Goal: Task Accomplishment & Management: Use online tool/utility

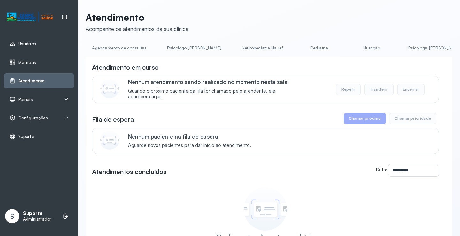
scroll to position [0, 459]
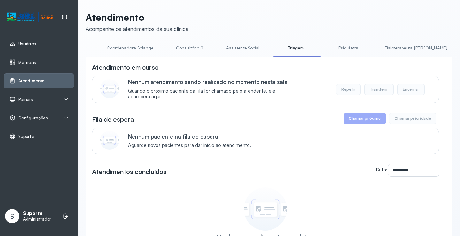
click at [167, 51] on link "Consultório 2" at bounding box center [189, 48] width 45 height 11
click at [273, 51] on link "Triagem" at bounding box center [295, 48] width 45 height 11
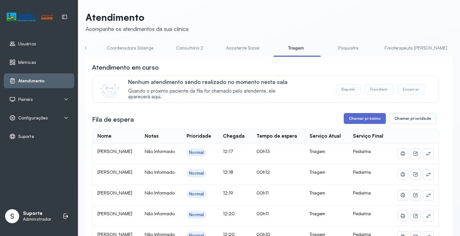
click at [361, 120] on button "Chamar próximo" at bounding box center [364, 118] width 42 height 11
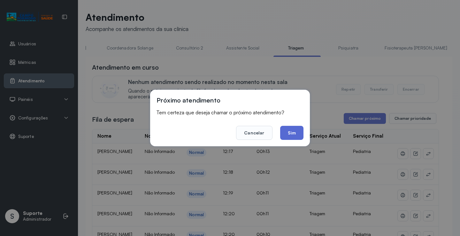
drag, startPoint x: 291, startPoint y: 133, endPoint x: 250, endPoint y: 116, distance: 44.7
click at [291, 132] on button "Sim" at bounding box center [291, 133] width 23 height 14
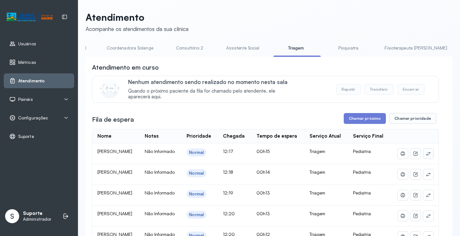
click at [427, 158] on button at bounding box center [428, 153] width 10 height 10
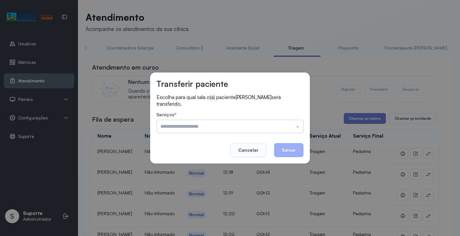
click at [198, 127] on input "text" at bounding box center [229, 126] width 147 height 13
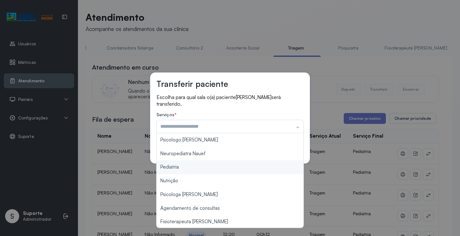
type input "*********"
drag, startPoint x: 168, startPoint y: 167, endPoint x: 261, endPoint y: 153, distance: 94.2
click at [188, 163] on div "Transferir paciente Escolha para qual sala o(a) paciente MARIA CLARA ARAUJO DOS…" at bounding box center [230, 117] width 160 height 91
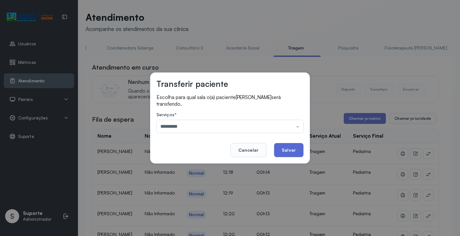
click at [295, 153] on button "Salvar" at bounding box center [288, 150] width 29 height 14
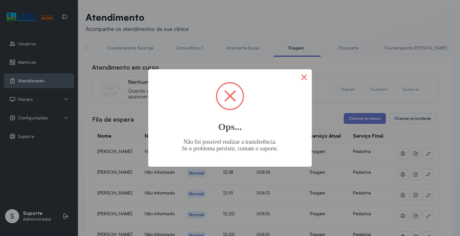
click at [304, 77] on button "×" at bounding box center [303, 76] width 15 height 15
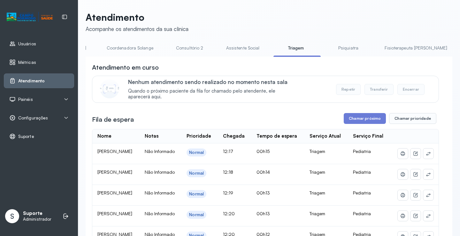
click at [326, 49] on link "Psiquiatra" at bounding box center [348, 48] width 45 height 11
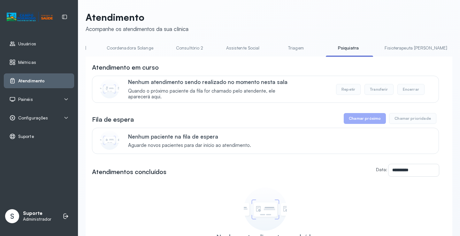
click at [273, 52] on link "Triagem" at bounding box center [295, 48] width 45 height 11
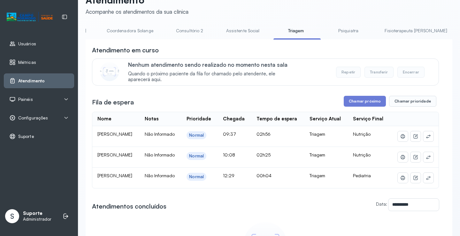
scroll to position [0, 0]
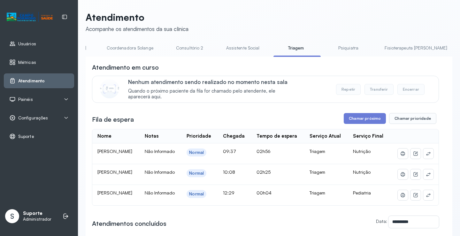
click at [326, 48] on link "Psiquiatra" at bounding box center [348, 48] width 45 height 11
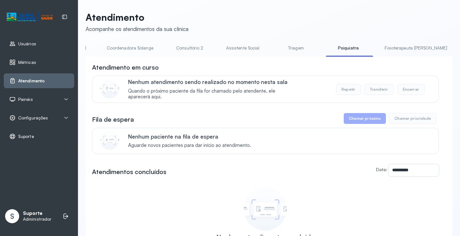
click at [273, 50] on link "Triagem" at bounding box center [295, 48] width 45 height 11
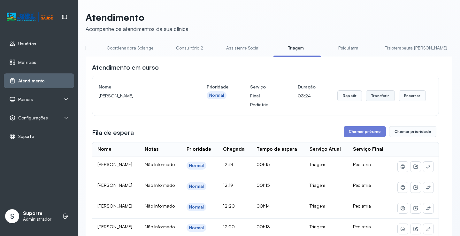
click at [376, 99] on button "Transferir" at bounding box center [380, 95] width 29 height 11
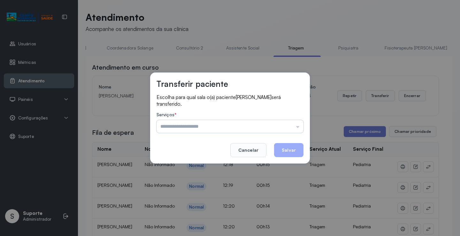
click at [219, 131] on input "text" at bounding box center [229, 126] width 147 height 13
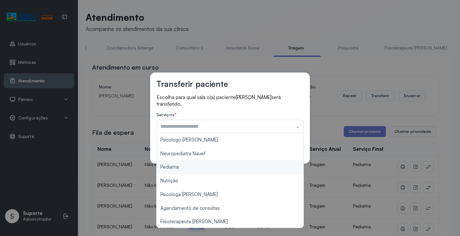
type input "*********"
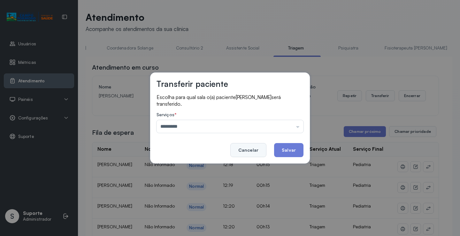
drag, startPoint x: 172, startPoint y: 169, endPoint x: 245, endPoint y: 154, distance: 74.9
click at [198, 164] on div "Transferir paciente Escolha para qual sala o(a) paciente MARIA CLARA ARAUJO DOS…" at bounding box center [230, 118] width 460 height 236
click at [287, 148] on button "Salvar" at bounding box center [288, 150] width 29 height 14
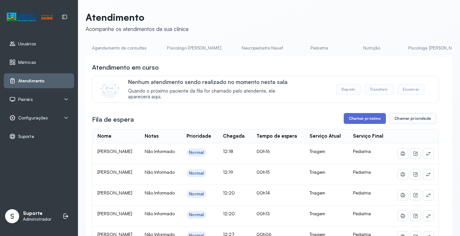
click at [369, 119] on button "Chamar próximo" at bounding box center [364, 118] width 42 height 11
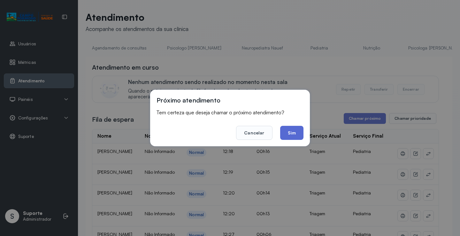
click at [302, 132] on button "Sim" at bounding box center [291, 133] width 23 height 14
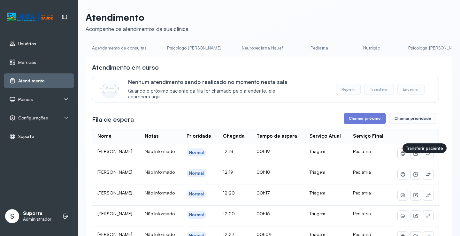
click at [423, 159] on button at bounding box center [428, 153] width 10 height 10
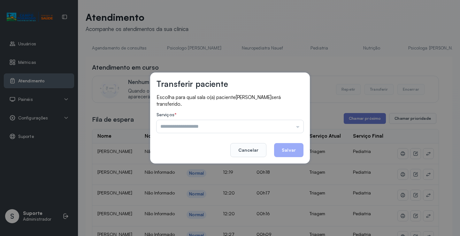
click at [207, 128] on input "text" at bounding box center [229, 126] width 147 height 13
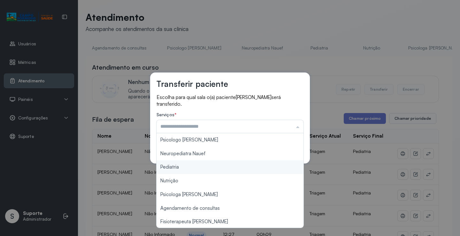
type input "*********"
drag, startPoint x: 174, startPoint y: 167, endPoint x: 214, endPoint y: 160, distance: 39.8
click at [178, 167] on div "Transferir paciente Escolha para qual sala o(a) paciente LARA JULIA DOS SANTOS …" at bounding box center [230, 118] width 460 height 236
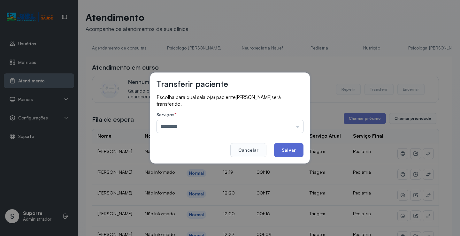
click at [281, 151] on button "Salvar" at bounding box center [288, 150] width 29 height 14
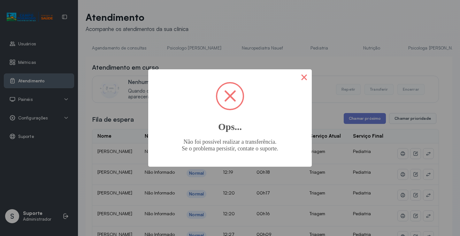
click at [299, 79] on button "×" at bounding box center [303, 76] width 15 height 15
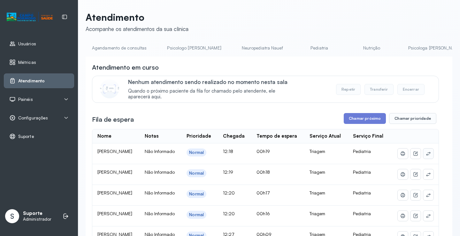
click at [423, 159] on button at bounding box center [428, 153] width 10 height 10
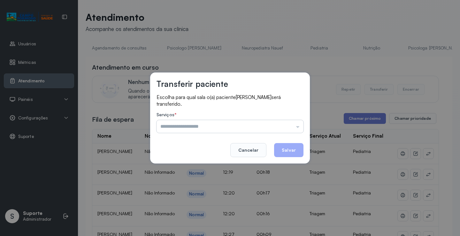
click at [207, 128] on input "text" at bounding box center [229, 126] width 147 height 13
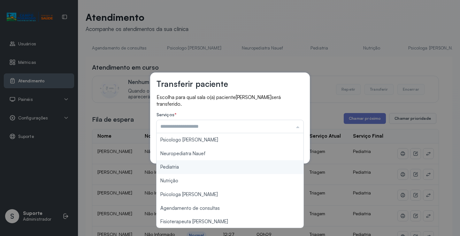
type input "*********"
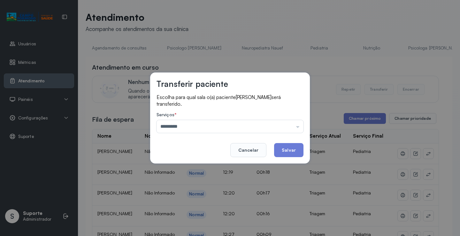
click at [178, 167] on div "Transferir paciente Escolha para qual sala o(a) paciente LARA JULIA DOS SANTOS …" at bounding box center [230, 118] width 460 height 236
click at [290, 144] on button "Salvar" at bounding box center [288, 150] width 29 height 14
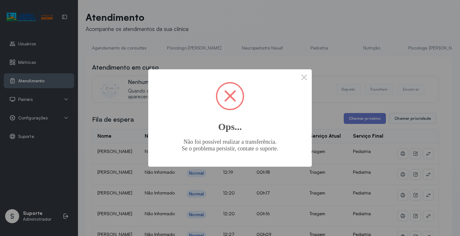
click at [345, 50] on div "× Ops... Não foi possível realizar a transferência. Se o problema persistir, co…" at bounding box center [230, 118] width 460 height 236
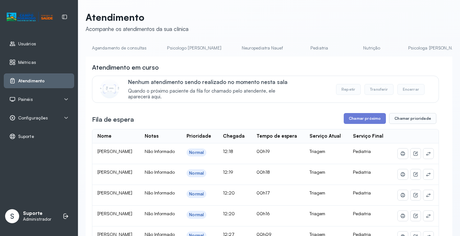
click at [349, 51] on link "Nutrição" at bounding box center [371, 48] width 45 height 11
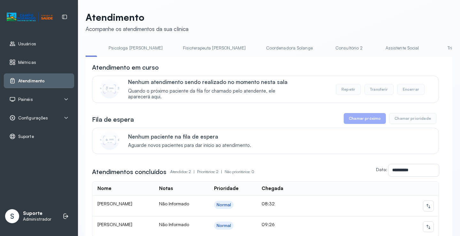
scroll to position [0, 320]
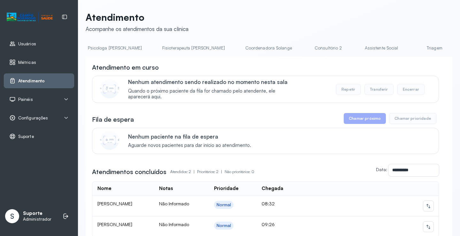
click at [412, 51] on link "Triagem" at bounding box center [434, 48] width 45 height 11
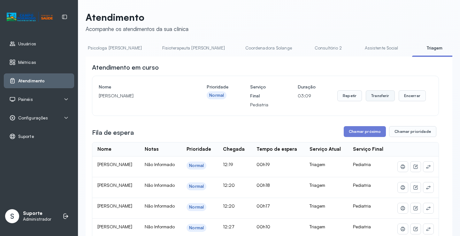
click at [381, 97] on button "Transferir" at bounding box center [380, 95] width 29 height 11
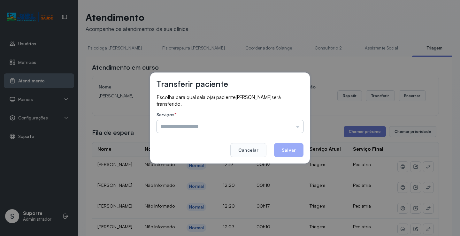
click at [231, 124] on input "text" at bounding box center [229, 126] width 147 height 13
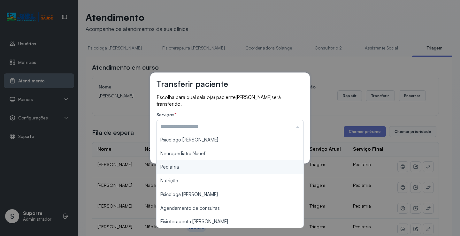
type input "*********"
click at [178, 169] on div "Transferir paciente Escolha para qual sala o(a) paciente LARA JULIA DOS SANTOS …" at bounding box center [230, 118] width 460 height 236
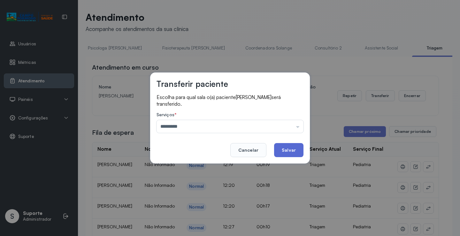
click at [297, 148] on button "Salvar" at bounding box center [288, 150] width 29 height 14
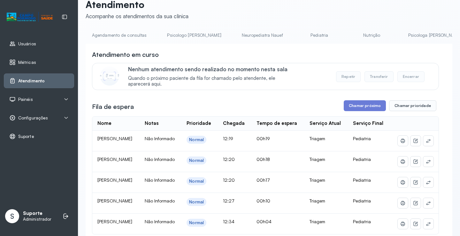
scroll to position [0, 0]
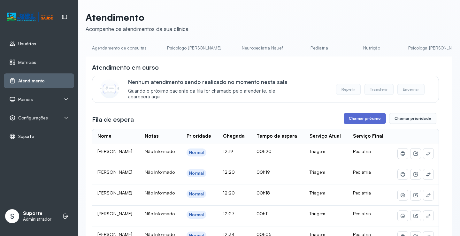
click at [362, 121] on button "Chamar próximo" at bounding box center [364, 118] width 42 height 11
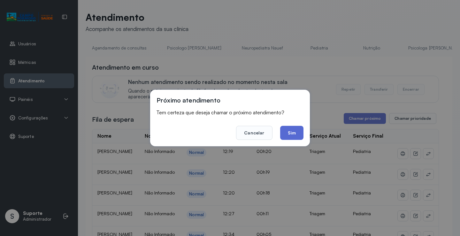
click at [286, 135] on button "Sim" at bounding box center [291, 133] width 23 height 14
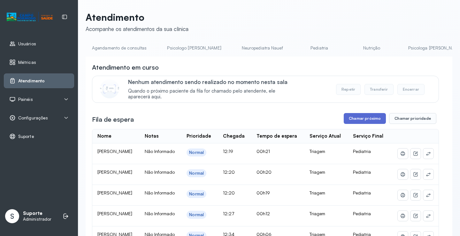
click at [363, 121] on button "Chamar próximo" at bounding box center [364, 118] width 42 height 11
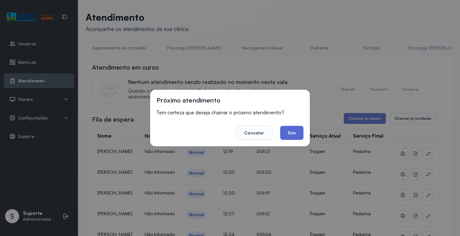
click at [299, 131] on button "Sim" at bounding box center [291, 133] width 23 height 14
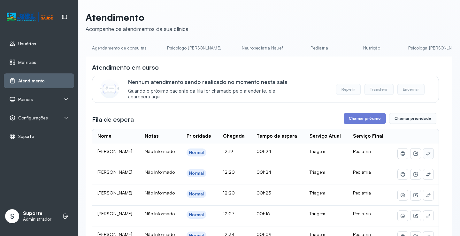
click at [426, 156] on icon at bounding box center [428, 153] width 5 height 5
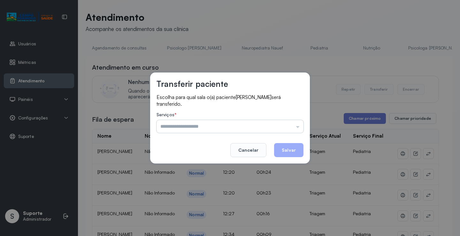
click at [191, 129] on input "text" at bounding box center [229, 126] width 147 height 13
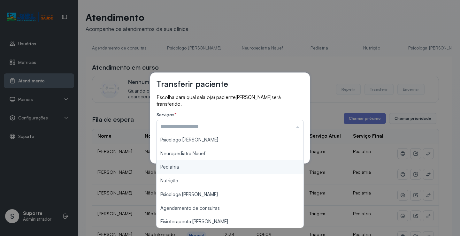
type input "*********"
drag, startPoint x: 174, startPoint y: 166, endPoint x: 245, endPoint y: 152, distance: 72.6
click at [176, 166] on div "Transferir paciente Escolha para qual sala o(a) paciente MARIA LUISA BATISTA VI…" at bounding box center [230, 118] width 460 height 236
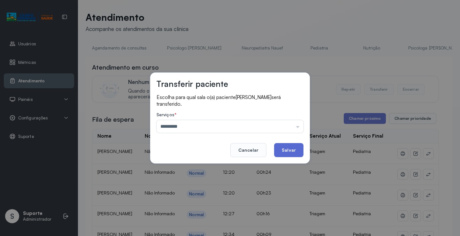
click at [280, 151] on button "Salvar" at bounding box center [288, 150] width 29 height 14
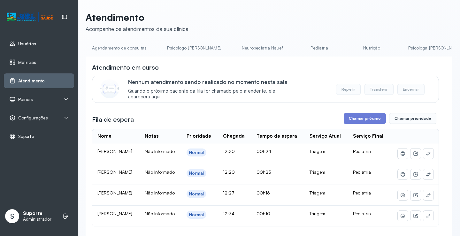
click at [297, 49] on link "Pediatria" at bounding box center [319, 48] width 45 height 11
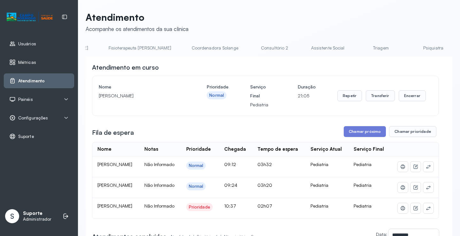
scroll to position [0, 375]
click at [251, 52] on link "Consultório 2" at bounding box center [273, 48] width 45 height 11
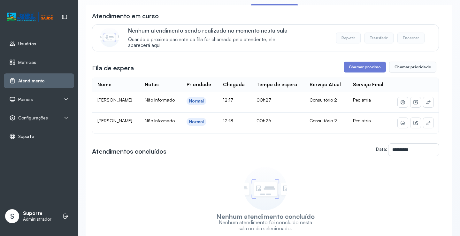
scroll to position [0, 0]
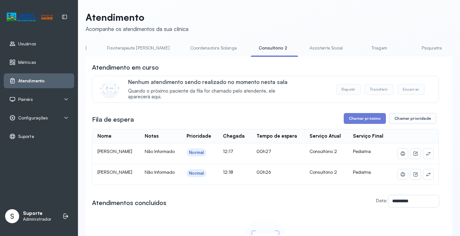
click at [357, 51] on link "Triagem" at bounding box center [379, 48] width 45 height 11
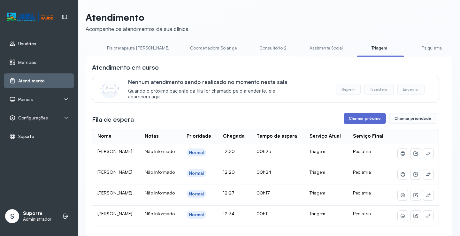
click at [355, 120] on button "Chamar próximo" at bounding box center [364, 118] width 42 height 11
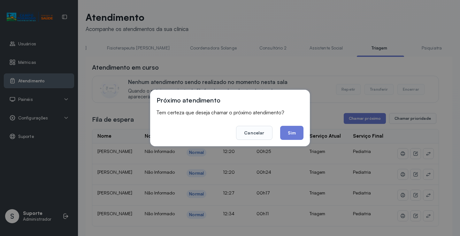
drag, startPoint x: 291, startPoint y: 137, endPoint x: 279, endPoint y: 122, distance: 19.0
click at [291, 136] on button "Sim" at bounding box center [291, 133] width 23 height 14
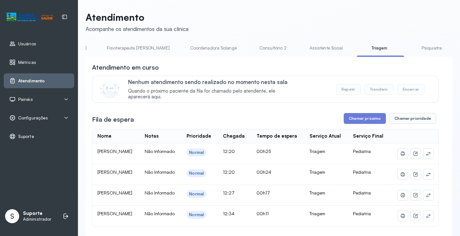
click at [251, 49] on link "Consultório 2" at bounding box center [273, 48] width 45 height 11
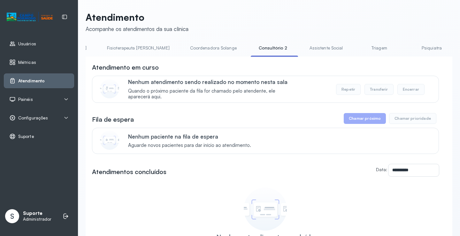
click at [357, 52] on link "Triagem" at bounding box center [379, 48] width 45 height 11
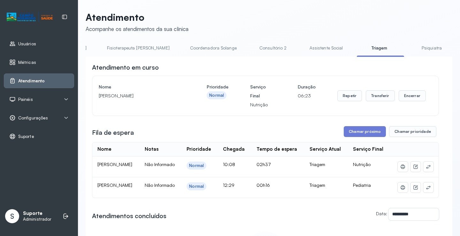
click at [409, 51] on link "Psiquiatra" at bounding box center [431, 48] width 45 height 11
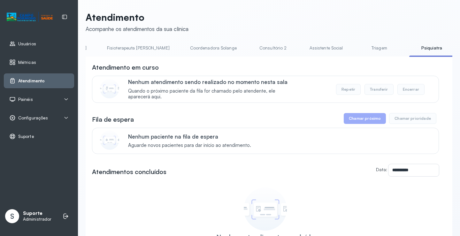
click at [357, 50] on link "Triagem" at bounding box center [379, 48] width 45 height 11
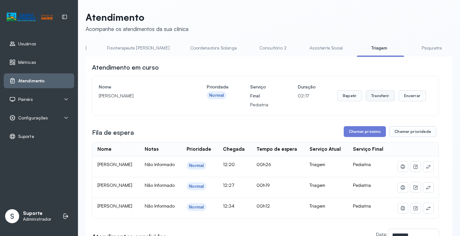
click at [373, 97] on button "Transferir" at bounding box center [380, 95] width 29 height 11
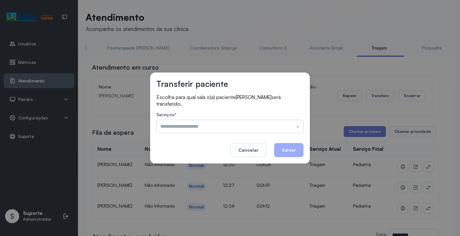
click at [215, 127] on input "text" at bounding box center [229, 126] width 147 height 13
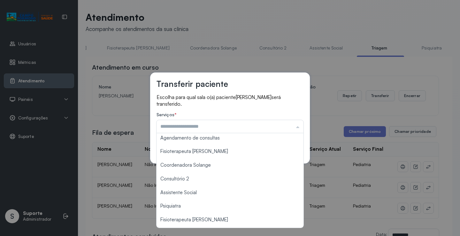
scroll to position [72, 0]
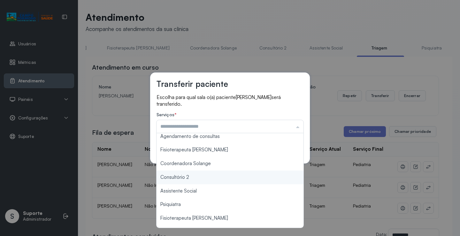
type input "**********"
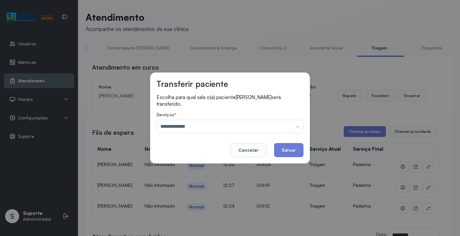
click at [186, 177] on div "**********" at bounding box center [230, 118] width 460 height 236
click at [290, 150] on button "Salvar" at bounding box center [288, 150] width 29 height 14
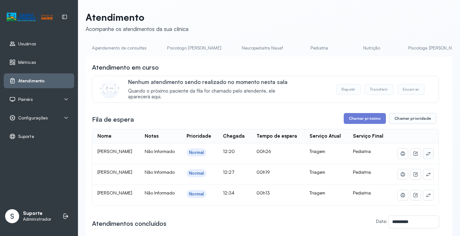
click at [426, 155] on icon at bounding box center [428, 154] width 4 height 4
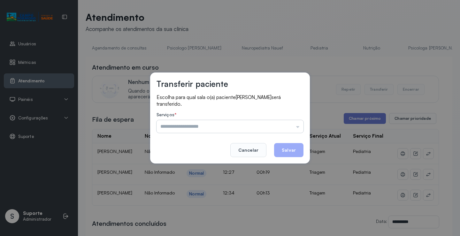
click at [177, 130] on input "text" at bounding box center [229, 126] width 147 height 13
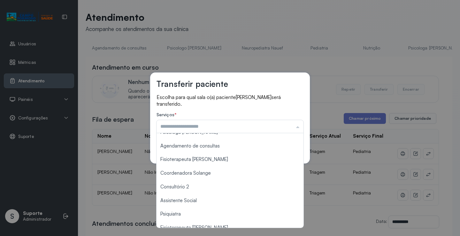
scroll to position [63, 0]
type input "**********"
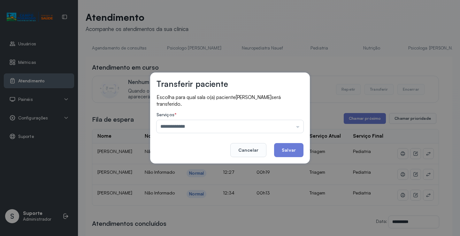
drag, startPoint x: 191, startPoint y: 187, endPoint x: 215, endPoint y: 184, distance: 24.5
click at [190, 188] on div "**********" at bounding box center [230, 118] width 460 height 236
click at [283, 153] on button "Salvar" at bounding box center [288, 150] width 29 height 14
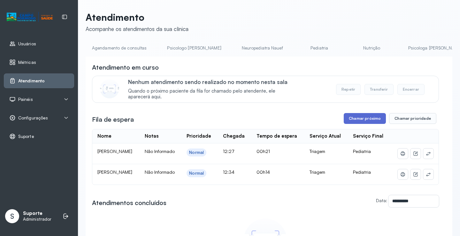
click at [358, 117] on button "Chamar próximo" at bounding box center [364, 118] width 42 height 11
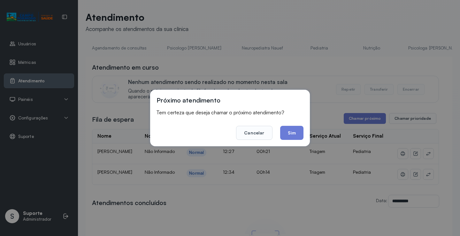
drag, startPoint x: 297, startPoint y: 131, endPoint x: 275, endPoint y: 116, distance: 26.7
click at [294, 129] on button "Sim" at bounding box center [291, 133] width 23 height 14
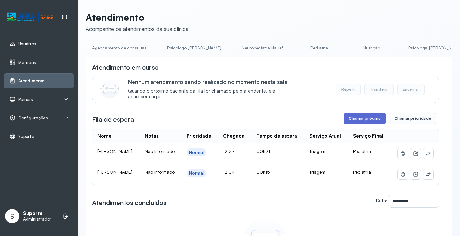
click at [362, 121] on button "Chamar próximo" at bounding box center [364, 118] width 42 height 11
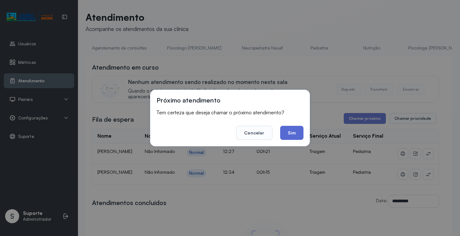
click at [290, 136] on button "Sim" at bounding box center [291, 133] width 23 height 14
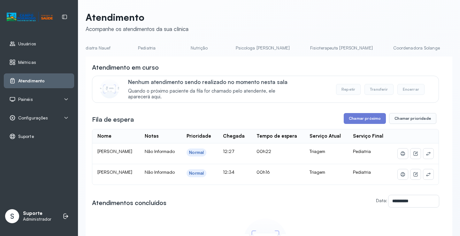
scroll to position [0, 173]
drag, startPoint x: 292, startPoint y: 68, endPoint x: 385, endPoint y: 72, distance: 93.3
click at [386, 72] on div "Atendimento em curso" at bounding box center [265, 67] width 347 height 9
click at [426, 155] on icon at bounding box center [428, 154] width 4 height 4
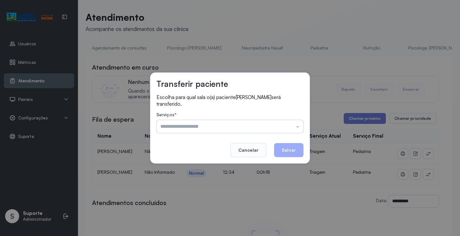
click at [209, 129] on input "text" at bounding box center [229, 126] width 147 height 13
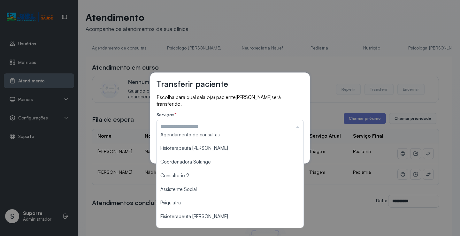
scroll to position [75, 0]
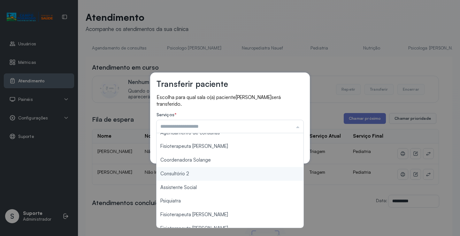
type input "**********"
click at [200, 173] on div "**********" at bounding box center [230, 118] width 460 height 236
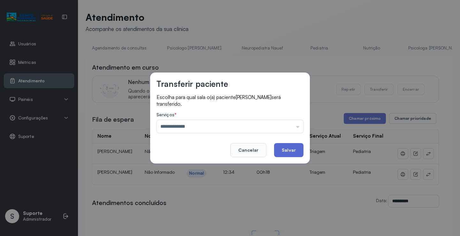
click at [290, 150] on button "Salvar" at bounding box center [288, 150] width 29 height 14
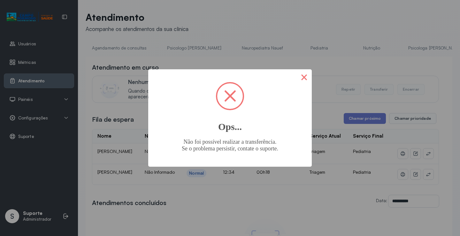
click at [304, 79] on button "×" at bounding box center [303, 76] width 15 height 15
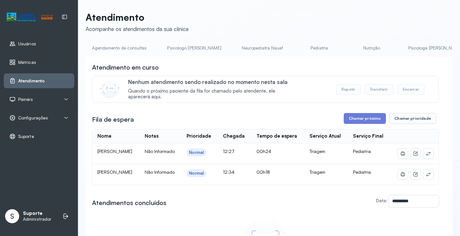
click at [297, 50] on link "Pediatria" at bounding box center [319, 48] width 45 height 11
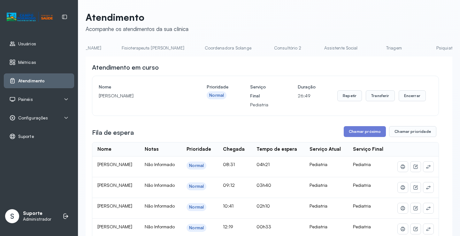
scroll to position [0, 362]
click at [370, 50] on link "Triagem" at bounding box center [392, 48] width 45 height 11
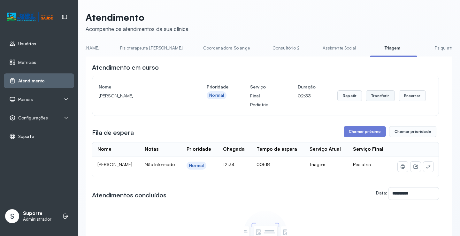
click at [377, 99] on button "Transferir" at bounding box center [380, 95] width 29 height 11
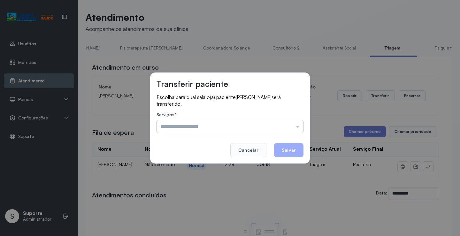
click at [219, 123] on input "text" at bounding box center [229, 126] width 147 height 13
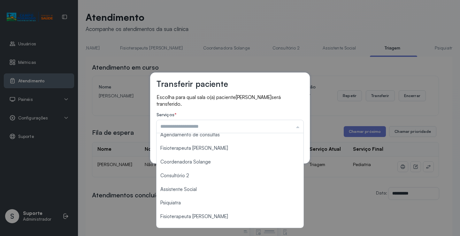
scroll to position [75, 0]
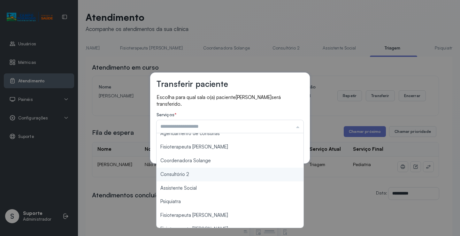
type input "**********"
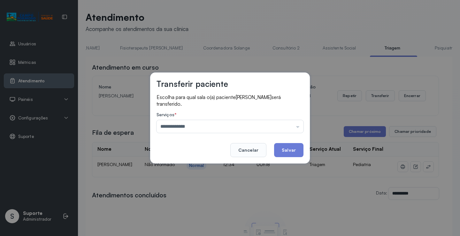
click at [195, 176] on div "**********" at bounding box center [230, 118] width 460 height 236
click at [290, 149] on button "Salvar" at bounding box center [288, 150] width 29 height 14
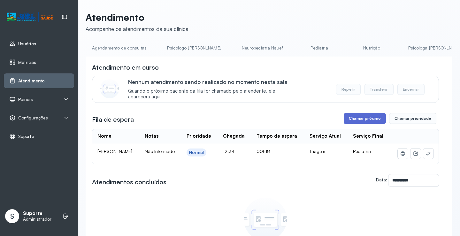
click at [366, 119] on button "Chamar próximo" at bounding box center [364, 118] width 42 height 11
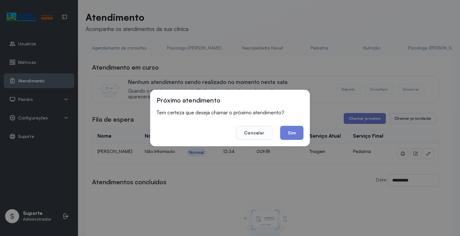
drag, startPoint x: 288, startPoint y: 132, endPoint x: 286, endPoint y: 129, distance: 4.3
click at [287, 130] on button "Sim" at bounding box center [291, 133] width 23 height 14
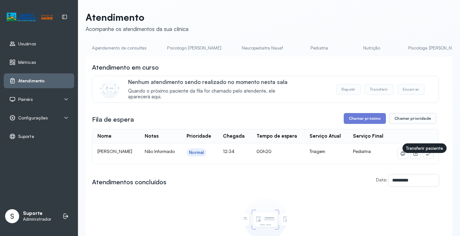
click at [426, 156] on icon at bounding box center [428, 153] width 5 height 5
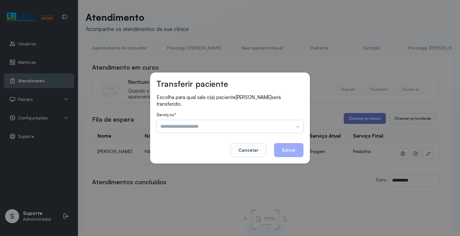
click at [209, 125] on input "text" at bounding box center [229, 126] width 147 height 13
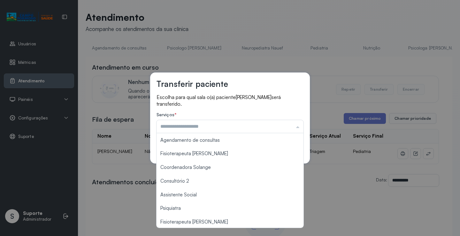
scroll to position [69, 0]
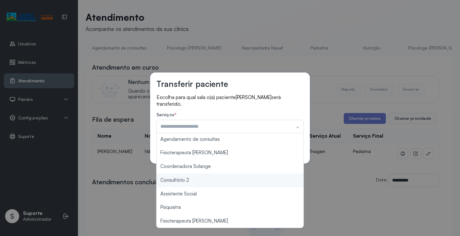
type input "**********"
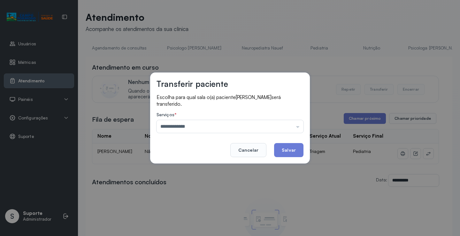
click at [184, 181] on div "**********" at bounding box center [230, 118] width 460 height 236
click at [282, 145] on button "Salvar" at bounding box center [288, 150] width 29 height 14
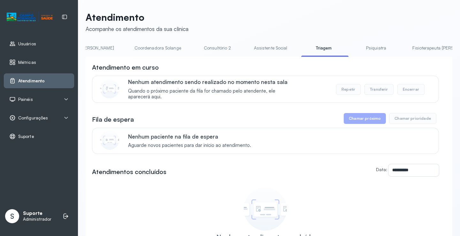
scroll to position [0, 430]
click at [354, 52] on link "Psiquiatra" at bounding box center [376, 48] width 45 height 11
click at [302, 53] on link "Triagem" at bounding box center [324, 48] width 45 height 11
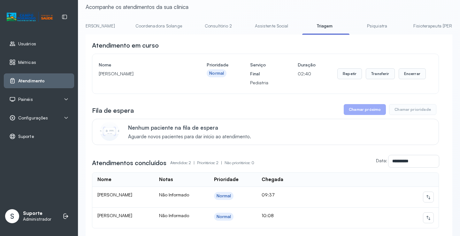
scroll to position [0, 0]
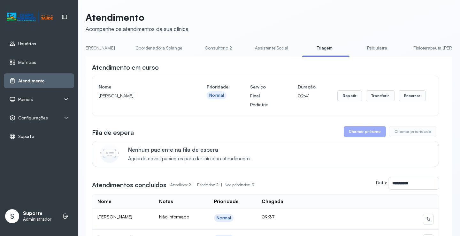
click at [354, 52] on link "Psiquiatra" at bounding box center [376, 48] width 45 height 11
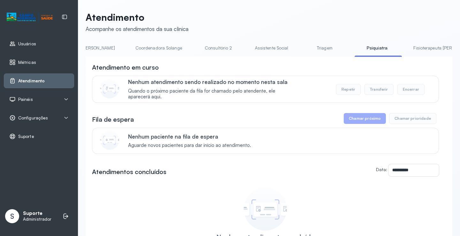
click at [302, 52] on link "Triagem" at bounding box center [324, 48] width 45 height 11
click at [196, 49] on link "Consultório 2" at bounding box center [218, 48] width 45 height 11
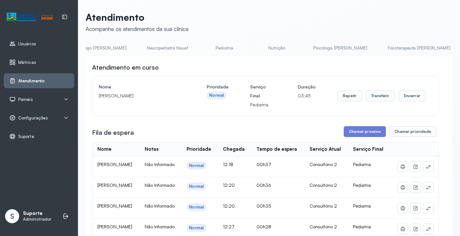
scroll to position [0, 113]
click at [184, 50] on link "Pediatria" at bounding box center [206, 48] width 45 height 11
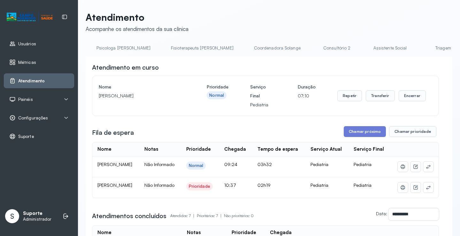
scroll to position [0, 312]
drag, startPoint x: 280, startPoint y: 54, endPoint x: 278, endPoint y: 51, distance: 3.4
click at [366, 51] on li "Consultório 2" at bounding box center [390, 50] width 49 height 14
click at [314, 51] on link "Consultório 2" at bounding box center [336, 48] width 45 height 11
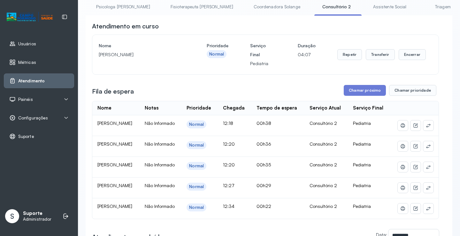
scroll to position [0, 0]
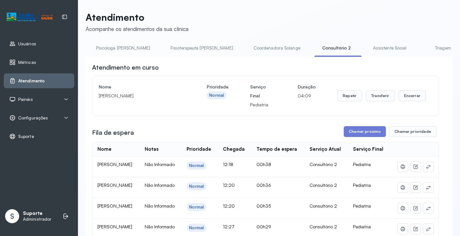
click at [420, 52] on link "Triagem" at bounding box center [442, 48] width 45 height 11
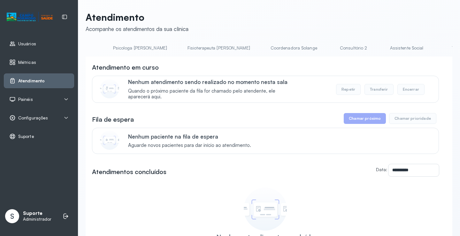
scroll to position [0, 344]
click at [390, 51] on link "Triagem" at bounding box center [412, 48] width 45 height 11
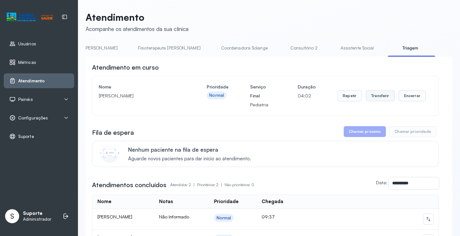
click at [374, 99] on button "Transferir" at bounding box center [380, 95] width 29 height 11
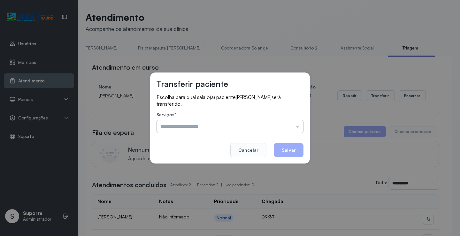
click at [220, 129] on input "text" at bounding box center [229, 126] width 147 height 13
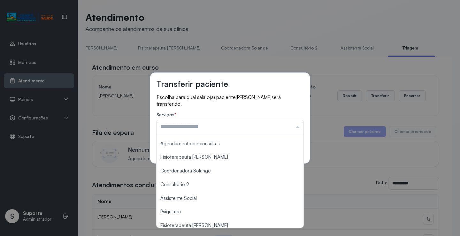
scroll to position [70, 0]
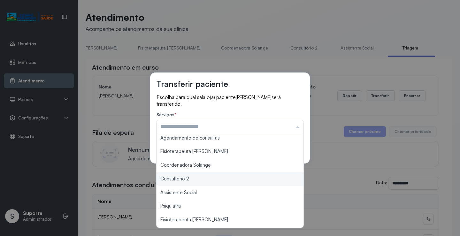
type input "**********"
click at [187, 181] on div "**********" at bounding box center [230, 118] width 460 height 236
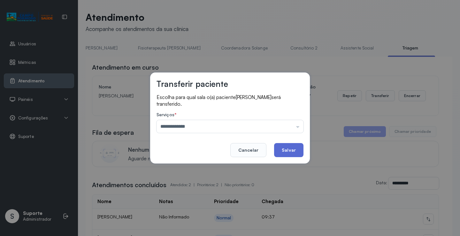
click at [279, 153] on button "Salvar" at bounding box center [288, 150] width 29 height 14
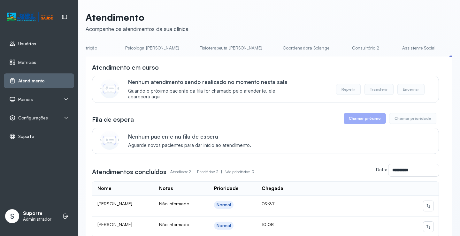
scroll to position [0, 369]
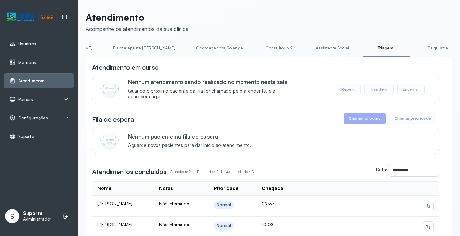
click at [415, 53] on link "Psiquiatra" at bounding box center [437, 48] width 45 height 11
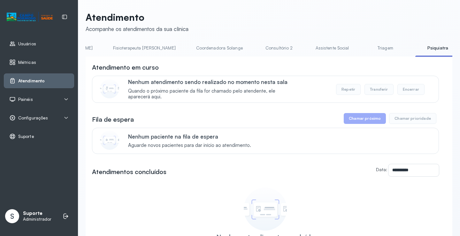
click at [257, 52] on link "Consultório 2" at bounding box center [279, 48] width 45 height 11
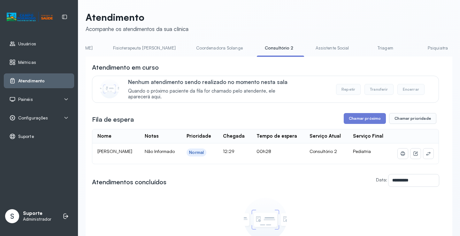
click at [363, 52] on link "Triagem" at bounding box center [385, 48] width 45 height 11
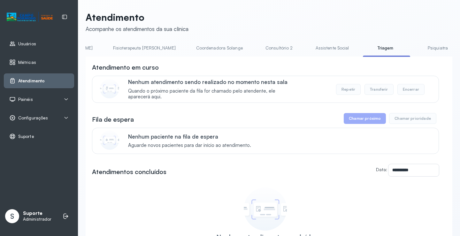
click at [363, 55] on li "Assistente Social" at bounding box center [386, 50] width 47 height 14
click at [309, 50] on link "Assistente Social" at bounding box center [332, 48] width 46 height 11
click at [365, 52] on link "Triagem" at bounding box center [387, 48] width 45 height 11
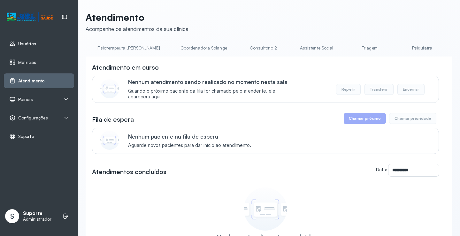
click at [347, 49] on link "Triagem" at bounding box center [369, 48] width 45 height 11
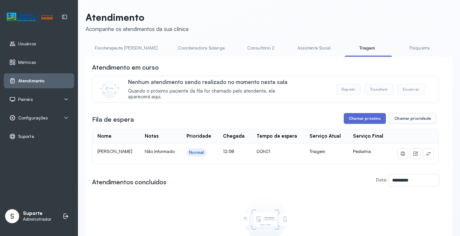
click at [356, 117] on button "Chamar próximo" at bounding box center [364, 118] width 42 height 11
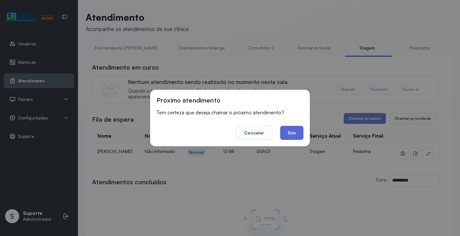
click at [298, 132] on button "Sim" at bounding box center [291, 133] width 23 height 14
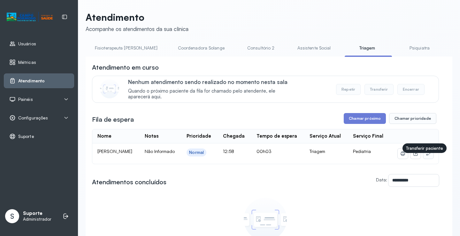
click at [426, 155] on icon at bounding box center [428, 154] width 4 height 4
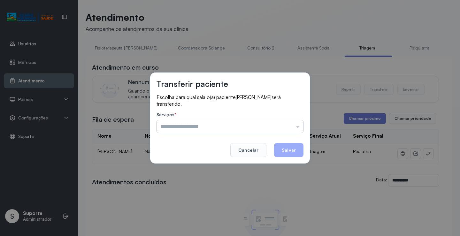
click at [222, 125] on input "text" at bounding box center [229, 126] width 147 height 13
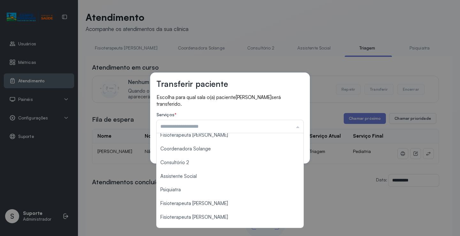
scroll to position [89, 0]
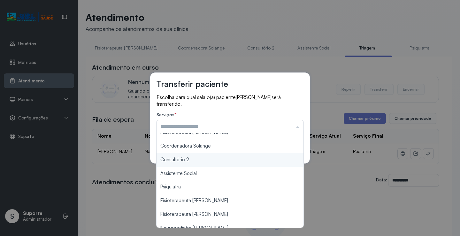
type input "**********"
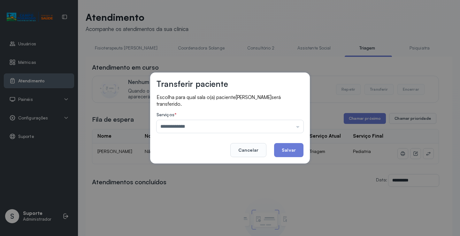
click at [179, 162] on div "**********" at bounding box center [230, 117] width 160 height 91
click at [292, 148] on button "Salvar" at bounding box center [288, 150] width 29 height 14
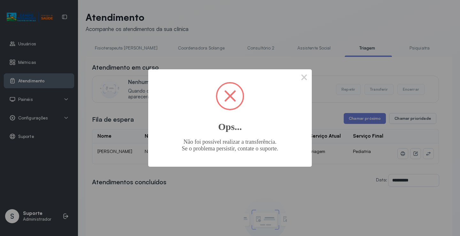
click at [340, 69] on div "× Ops... Não foi possível realizar a transferência. Se o problema persistir, co…" at bounding box center [230, 118] width 460 height 236
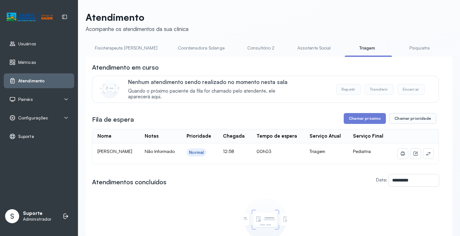
click at [397, 49] on link "Psiquiatra" at bounding box center [419, 48] width 45 height 11
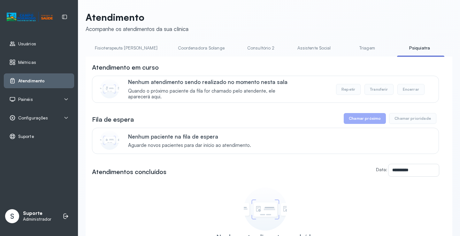
click at [344, 52] on link "Triagem" at bounding box center [366, 48] width 45 height 11
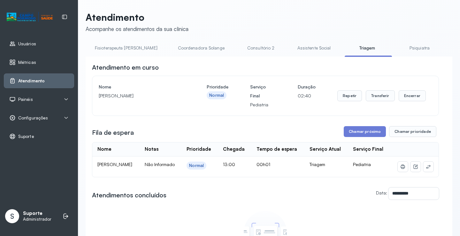
click at [291, 50] on link "Assistente Social" at bounding box center [314, 48] width 46 height 11
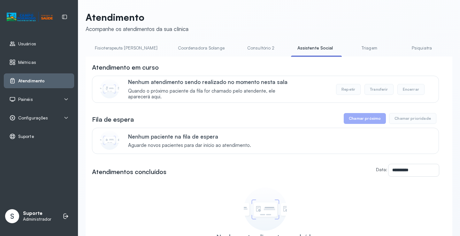
click at [347, 52] on link "Triagem" at bounding box center [369, 48] width 45 height 11
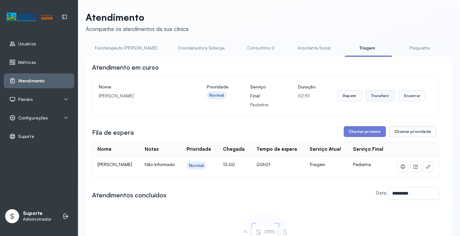
click at [375, 96] on button "Transferir" at bounding box center [380, 95] width 29 height 11
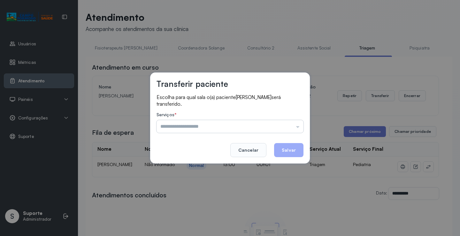
click at [227, 129] on input "text" at bounding box center [229, 126] width 147 height 13
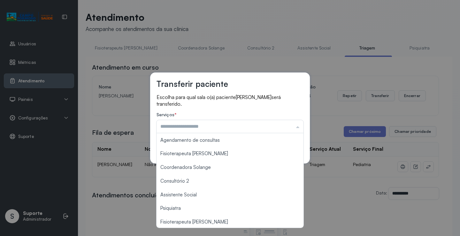
scroll to position [74, 0]
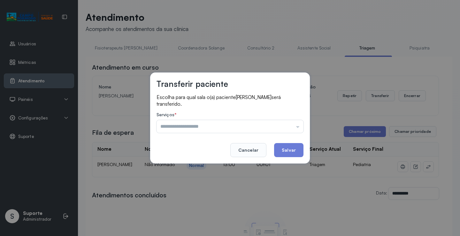
type input "**********"
click at [189, 176] on div "**********" at bounding box center [230, 118] width 460 height 236
click at [287, 151] on button "Salvar" at bounding box center [288, 150] width 29 height 14
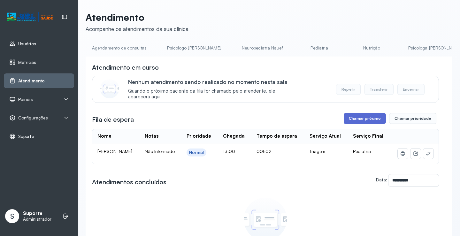
click at [368, 119] on button "Chamar próximo" at bounding box center [364, 118] width 42 height 11
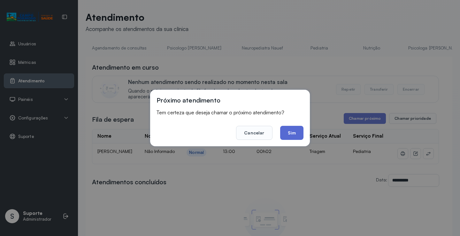
click at [296, 134] on button "Sim" at bounding box center [291, 133] width 23 height 14
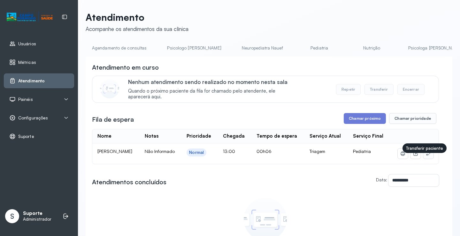
click at [426, 156] on icon at bounding box center [428, 153] width 5 height 5
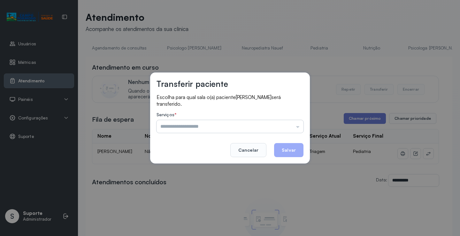
click at [181, 125] on input "text" at bounding box center [229, 126] width 147 height 13
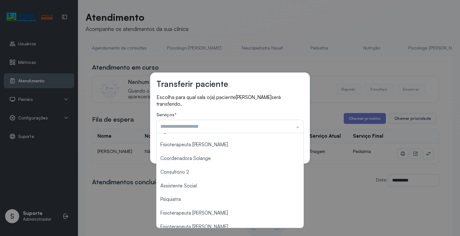
scroll to position [97, 0]
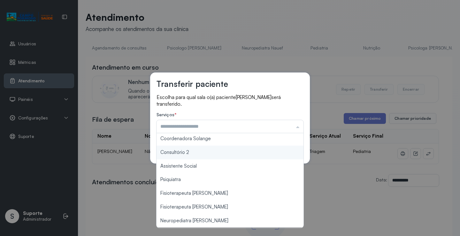
type input "**********"
click at [185, 155] on div "**********" at bounding box center [230, 117] width 160 height 91
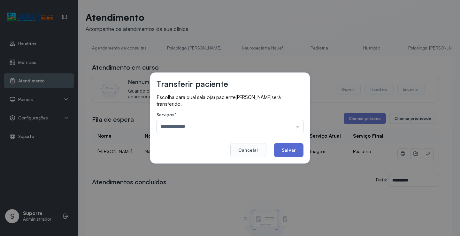
click at [287, 150] on button "Salvar" at bounding box center [288, 150] width 29 height 14
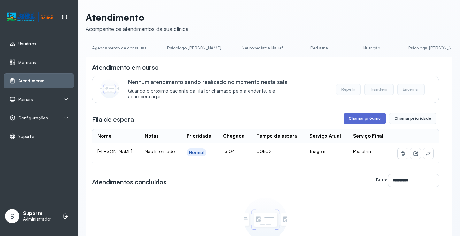
click at [372, 118] on button "Chamar próximo" at bounding box center [364, 118] width 42 height 11
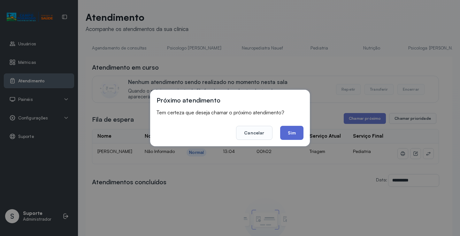
click at [298, 134] on button "Sim" at bounding box center [291, 133] width 23 height 14
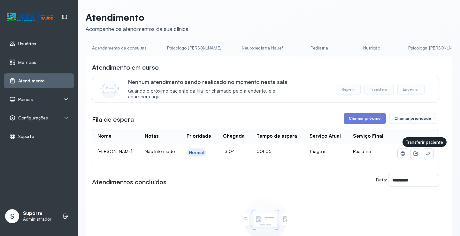
click at [426, 155] on icon at bounding box center [428, 153] width 5 height 5
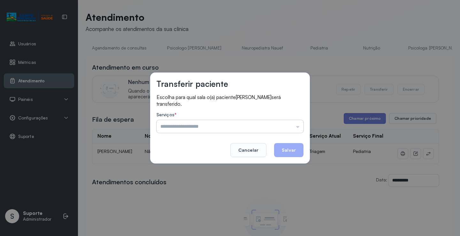
click at [174, 125] on input "text" at bounding box center [229, 126] width 147 height 13
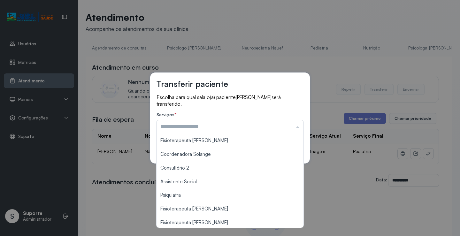
scroll to position [96, 0]
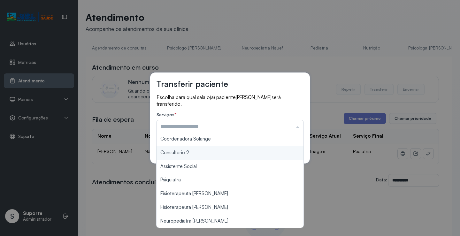
type input "**********"
click at [188, 153] on div "**********" at bounding box center [230, 117] width 160 height 91
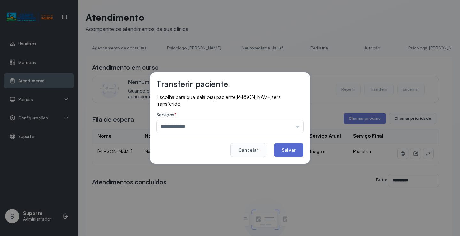
click at [289, 148] on button "Salvar" at bounding box center [288, 150] width 29 height 14
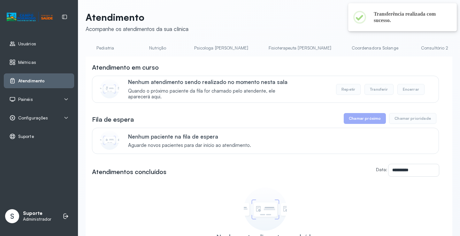
scroll to position [0, 225]
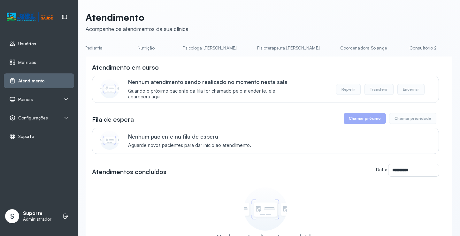
click at [401, 51] on link "Consultório 2" at bounding box center [423, 48] width 45 height 11
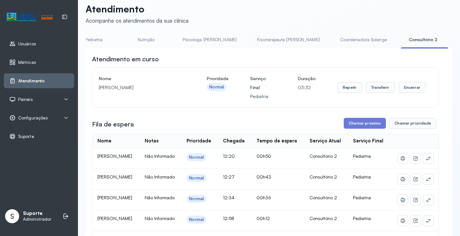
scroll to position [0, 0]
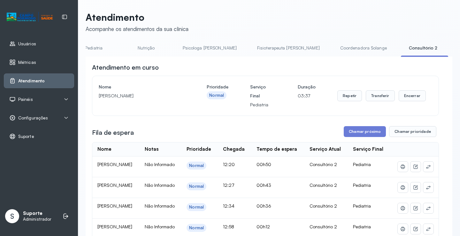
drag, startPoint x: 320, startPoint y: 59, endPoint x: 336, endPoint y: 66, distance: 17.4
click at [399, 70] on div "**********" at bounding box center [269, 231] width 366 height 349
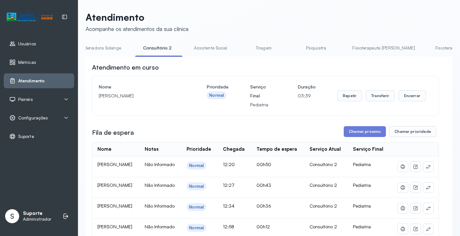
scroll to position [0, 493]
click at [239, 51] on link "Triagem" at bounding box center [261, 48] width 45 height 11
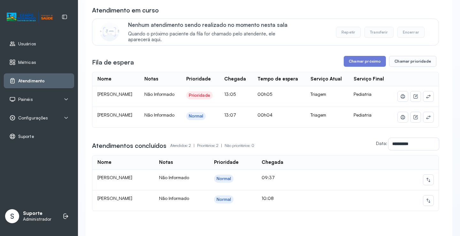
scroll to position [64, 0]
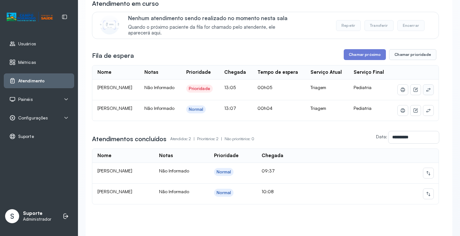
click at [426, 91] on icon at bounding box center [428, 89] width 5 height 5
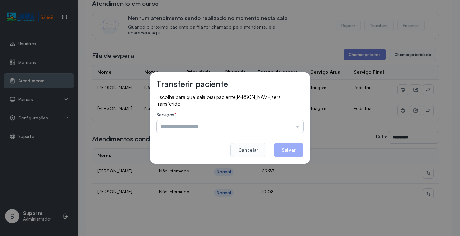
click at [192, 127] on input "text" at bounding box center [229, 126] width 147 height 13
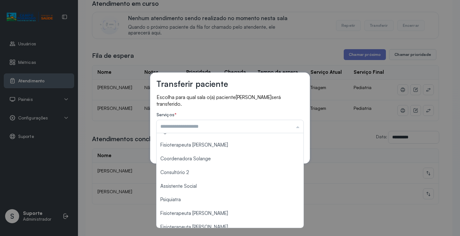
scroll to position [78, 0]
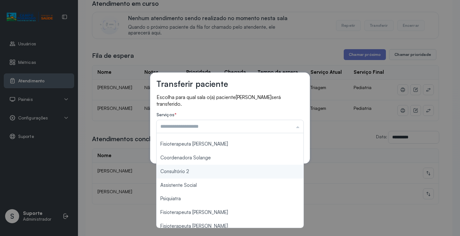
type input "**********"
click at [167, 171] on div "**********" at bounding box center [230, 118] width 460 height 236
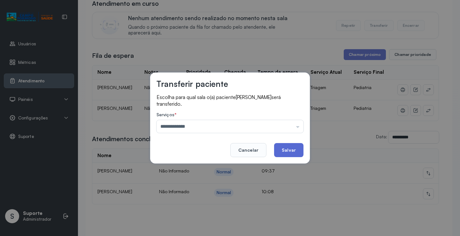
click at [286, 147] on button "Salvar" at bounding box center [288, 150] width 29 height 14
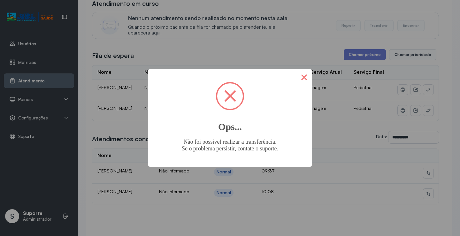
click at [305, 73] on button "×" at bounding box center [303, 76] width 15 height 15
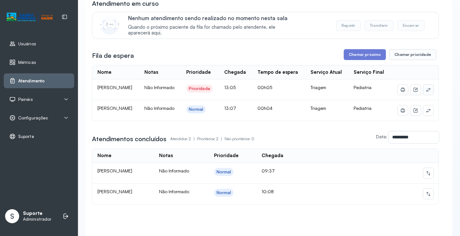
click at [426, 88] on icon at bounding box center [428, 89] width 5 height 5
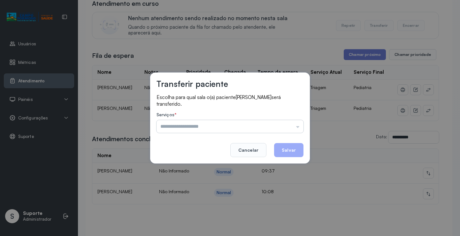
click at [169, 122] on input "text" at bounding box center [229, 126] width 147 height 13
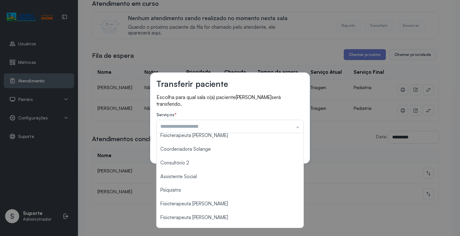
scroll to position [96, 0]
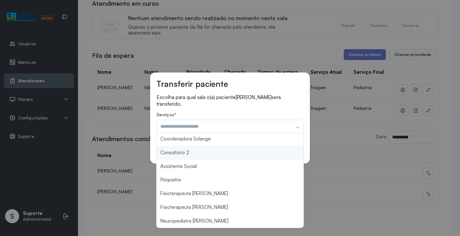
type input "**********"
click at [175, 150] on div "**********" at bounding box center [230, 117] width 160 height 91
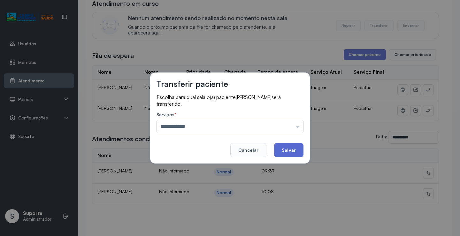
click at [290, 149] on button "Salvar" at bounding box center [288, 150] width 29 height 14
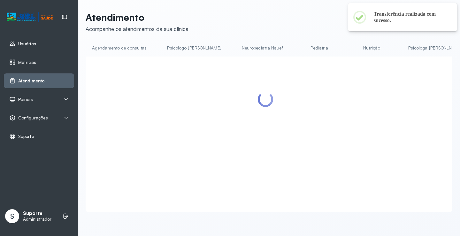
scroll to position [64, 0]
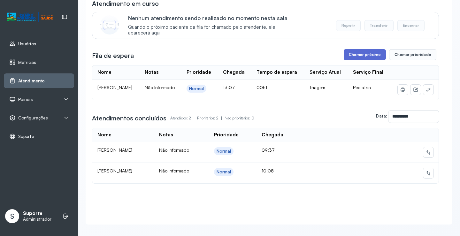
click at [351, 56] on button "Chamar próximo" at bounding box center [364, 54] width 42 height 11
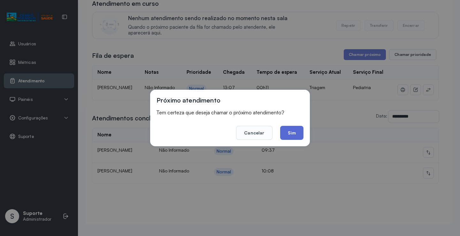
click at [292, 132] on button "Sim" at bounding box center [291, 133] width 23 height 14
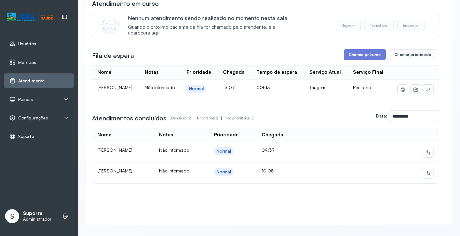
click at [426, 89] on icon at bounding box center [428, 89] width 5 height 5
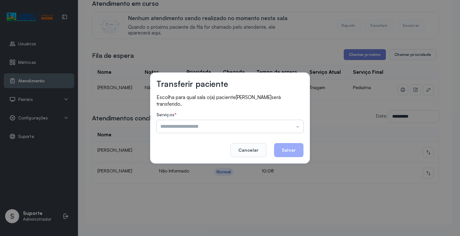
click at [180, 128] on input "text" at bounding box center [229, 126] width 147 height 13
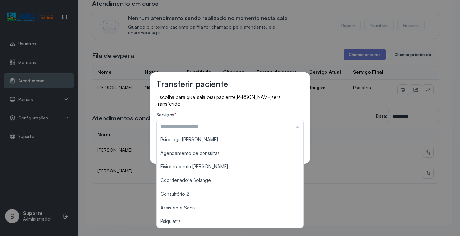
scroll to position [96, 0]
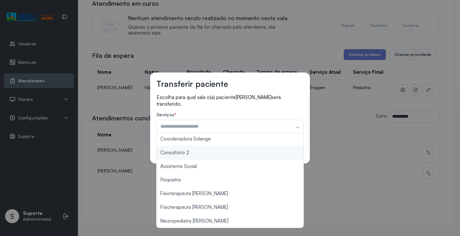
type input "**********"
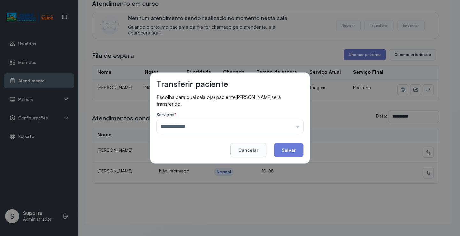
click at [188, 153] on div "**********" at bounding box center [230, 117] width 160 height 91
click at [293, 146] on button "Salvar" at bounding box center [288, 150] width 29 height 14
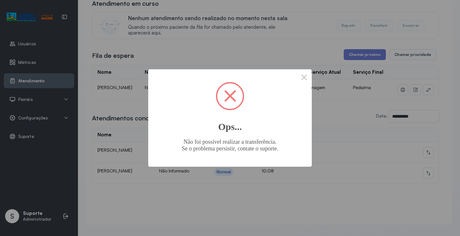
click at [307, 44] on div "× Ops... Não foi possível realizar a transferência. Se o problema persistir, co…" at bounding box center [230, 118] width 460 height 236
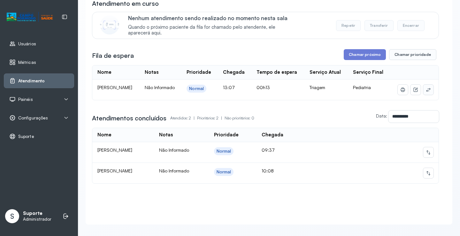
click at [424, 95] on button at bounding box center [428, 90] width 10 height 10
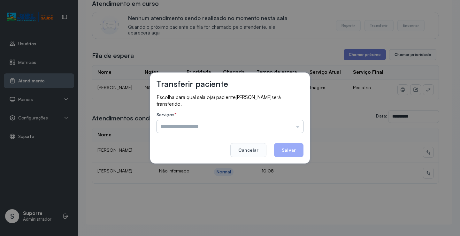
click at [245, 123] on input "text" at bounding box center [229, 126] width 147 height 13
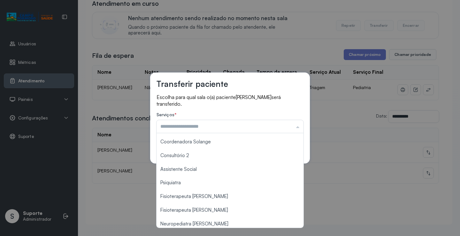
scroll to position [93, 0]
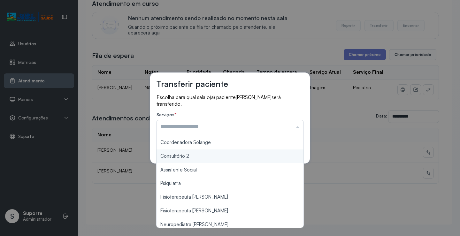
type input "**********"
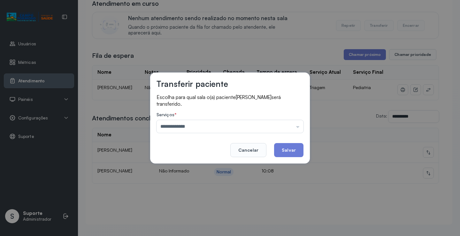
click at [184, 157] on div "**********" at bounding box center [230, 117] width 160 height 91
click at [279, 151] on button "Salvar" at bounding box center [288, 150] width 29 height 14
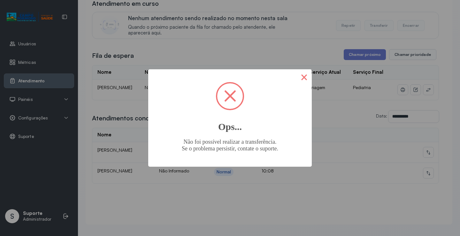
click at [298, 82] on button "×" at bounding box center [303, 76] width 15 height 15
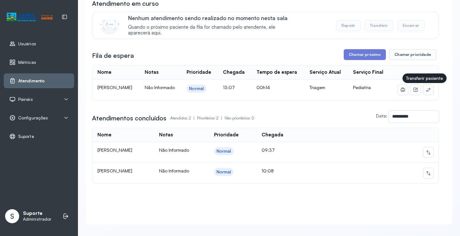
click at [426, 90] on icon at bounding box center [428, 89] width 5 height 5
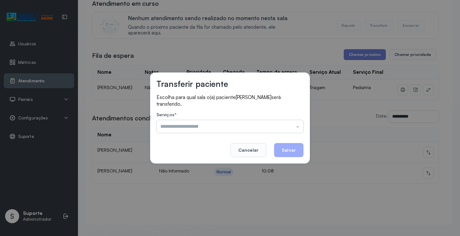
click at [216, 128] on input "text" at bounding box center [229, 126] width 147 height 13
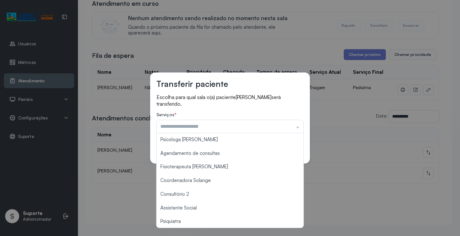
scroll to position [96, 0]
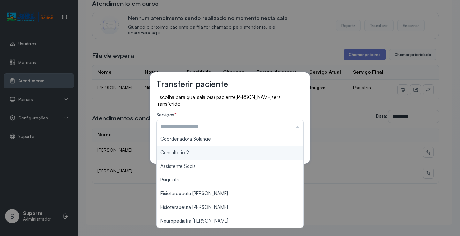
type input "**********"
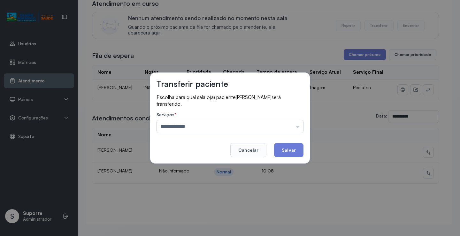
click at [182, 156] on div "**********" at bounding box center [230, 117] width 160 height 91
click at [287, 148] on button "Salvar" at bounding box center [288, 150] width 29 height 14
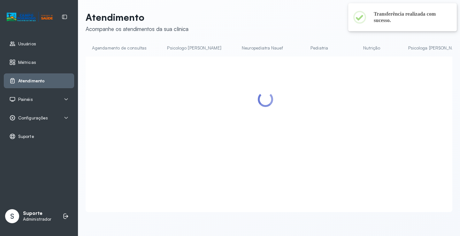
scroll to position [64, 0]
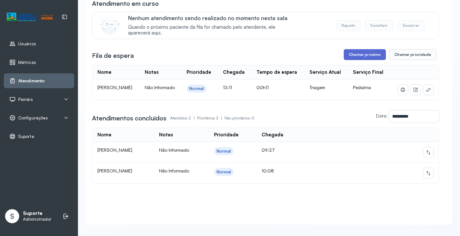
click at [351, 56] on button "Chamar próximo" at bounding box center [364, 54] width 42 height 11
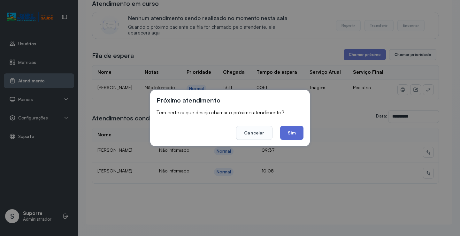
click at [292, 132] on button "Sim" at bounding box center [291, 133] width 23 height 14
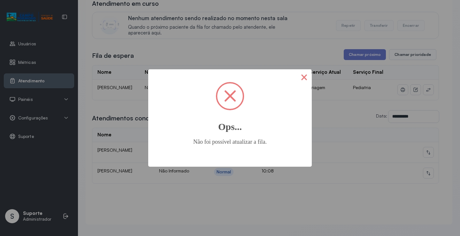
click at [303, 77] on button "×" at bounding box center [303, 76] width 15 height 15
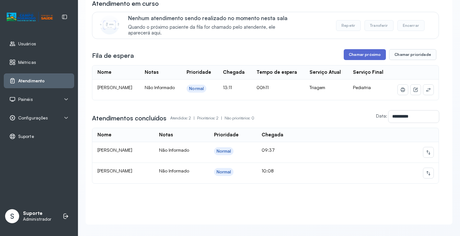
click at [371, 56] on button "Chamar próximo" at bounding box center [364, 54] width 42 height 11
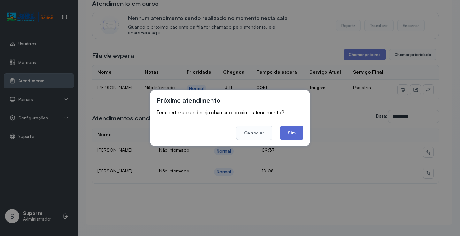
click at [294, 131] on button "Sim" at bounding box center [291, 133] width 23 height 14
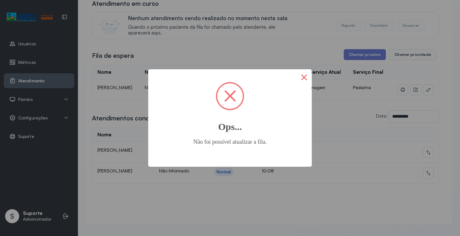
click at [309, 76] on button "×" at bounding box center [303, 76] width 15 height 15
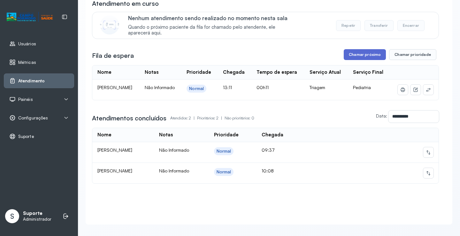
click at [366, 55] on button "Chamar próximo" at bounding box center [364, 54] width 42 height 11
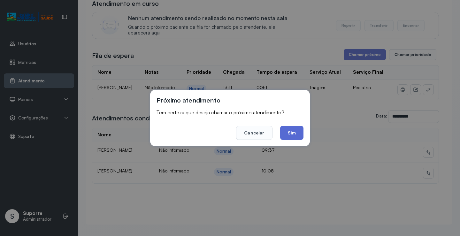
click at [289, 132] on button "Sim" at bounding box center [291, 133] width 23 height 14
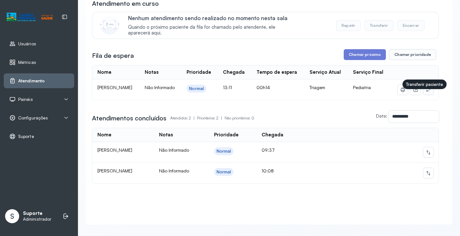
click at [428, 95] on button at bounding box center [428, 90] width 10 height 10
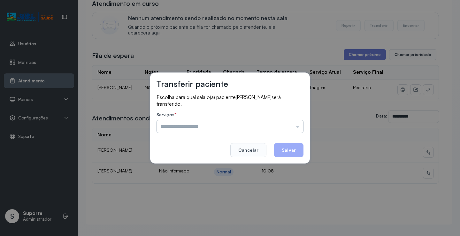
click at [207, 129] on input "text" at bounding box center [229, 126] width 147 height 13
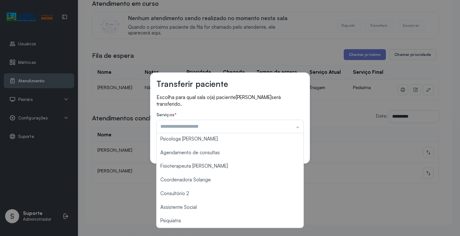
scroll to position [59, 0]
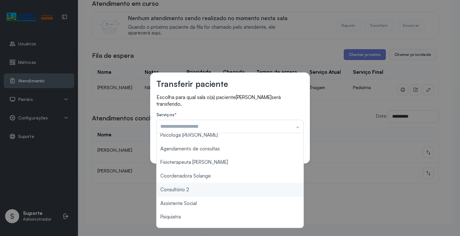
type input "**********"
drag, startPoint x: 184, startPoint y: 190, endPoint x: 231, endPoint y: 179, distance: 48.3
click at [192, 187] on div "**********" at bounding box center [230, 118] width 460 height 236
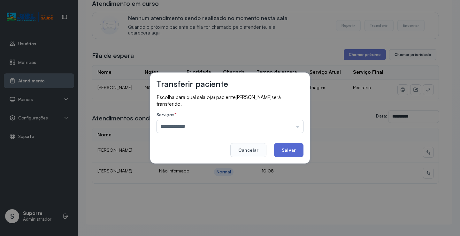
click at [297, 150] on button "Salvar" at bounding box center [288, 150] width 29 height 14
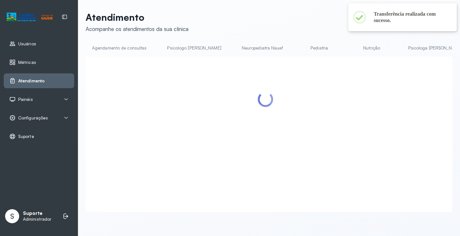
scroll to position [64, 0]
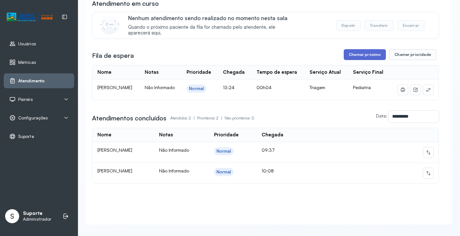
click at [370, 56] on button "Chamar próximo" at bounding box center [364, 54] width 42 height 11
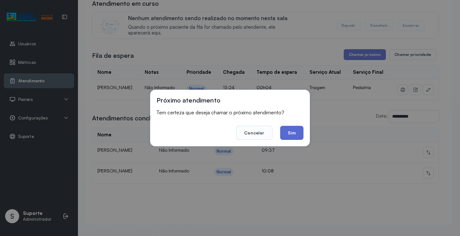
click at [288, 134] on button "Sim" at bounding box center [291, 133] width 23 height 14
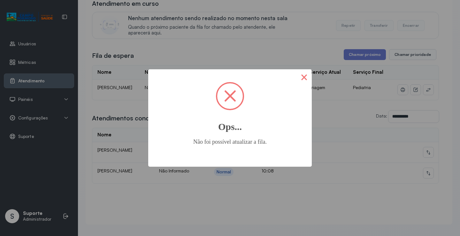
click at [306, 75] on button "×" at bounding box center [303, 76] width 15 height 15
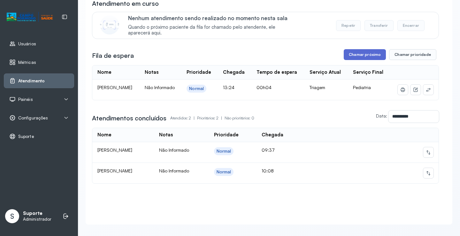
click at [362, 56] on button "Chamar próximo" at bounding box center [364, 54] width 42 height 11
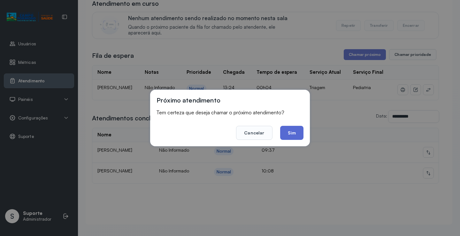
click at [287, 128] on button "Sim" at bounding box center [291, 133] width 23 height 14
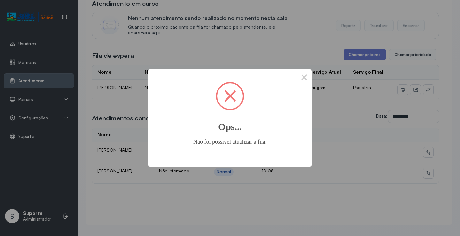
drag, startPoint x: 303, startPoint y: 77, endPoint x: 336, endPoint y: 59, distance: 38.0
click at [310, 73] on button "×" at bounding box center [303, 76] width 15 height 15
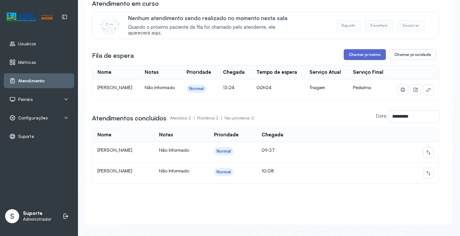
click at [351, 53] on button "Chamar próximo" at bounding box center [364, 54] width 42 height 11
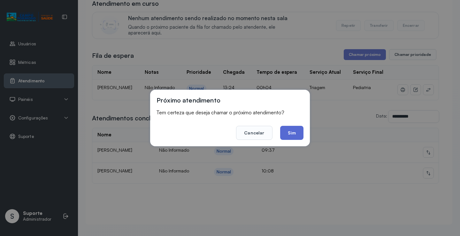
click at [288, 133] on button "Sim" at bounding box center [291, 133] width 23 height 14
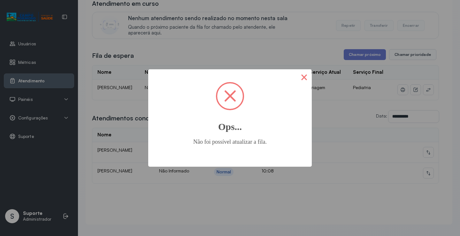
click at [298, 80] on button "×" at bounding box center [303, 76] width 15 height 15
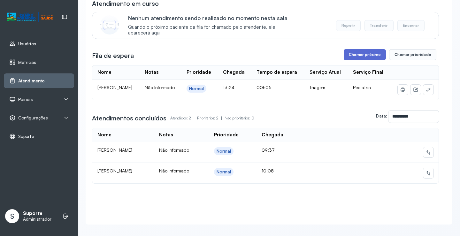
click at [353, 56] on button "Chamar próximo" at bounding box center [364, 54] width 42 height 11
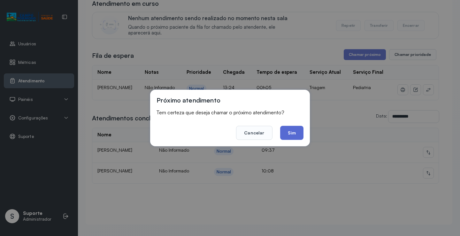
click at [298, 130] on button "Sim" at bounding box center [291, 133] width 23 height 14
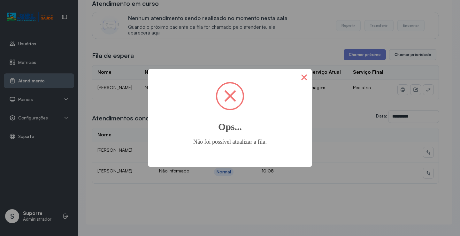
click at [298, 75] on button "×" at bounding box center [303, 76] width 15 height 15
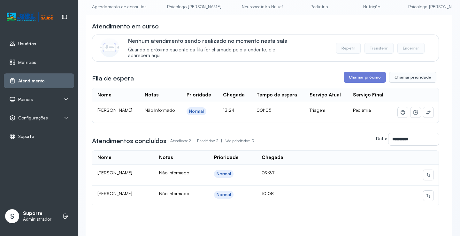
scroll to position [0, 0]
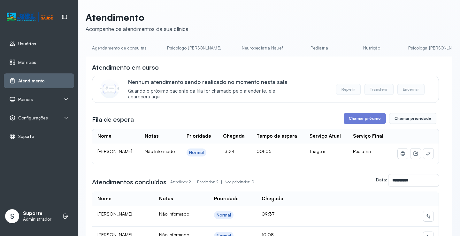
click at [300, 50] on link "Pediatria" at bounding box center [319, 48] width 45 height 11
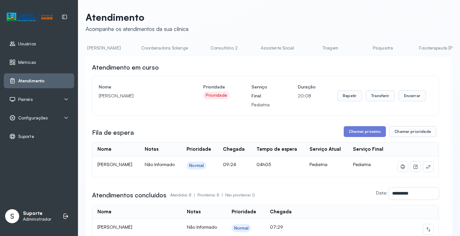
scroll to position [0, 427]
click at [305, 50] on link "Triagem" at bounding box center [327, 48] width 45 height 11
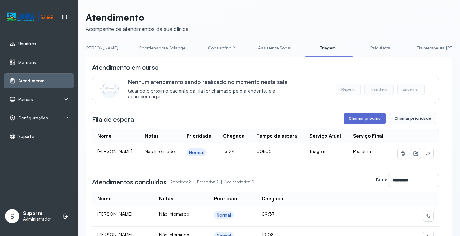
click at [360, 121] on button "Chamar próximo" at bounding box center [364, 118] width 42 height 11
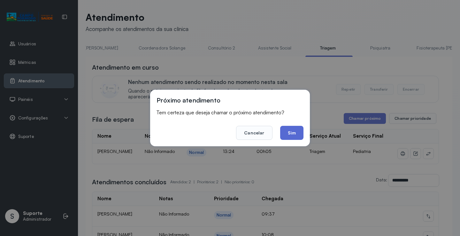
click at [292, 134] on button "Sim" at bounding box center [291, 133] width 23 height 14
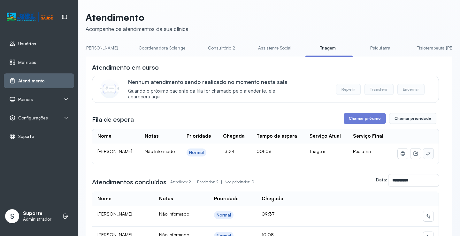
click at [426, 156] on icon at bounding box center [428, 153] width 5 height 5
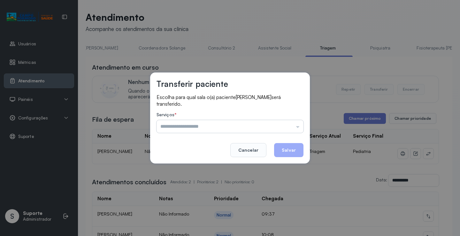
click at [207, 124] on input "text" at bounding box center [229, 126] width 147 height 13
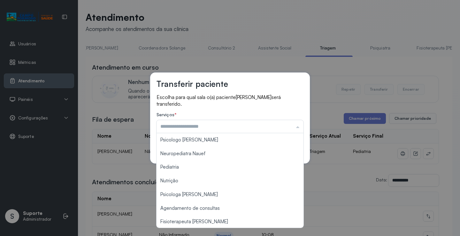
scroll to position [96, 0]
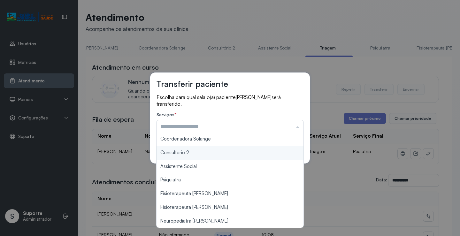
type input "**********"
click at [188, 152] on div "**********" at bounding box center [230, 117] width 160 height 91
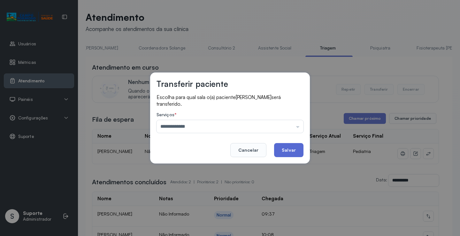
click at [286, 153] on button "Salvar" at bounding box center [288, 150] width 29 height 14
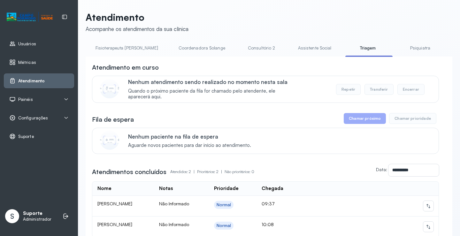
scroll to position [0, 504]
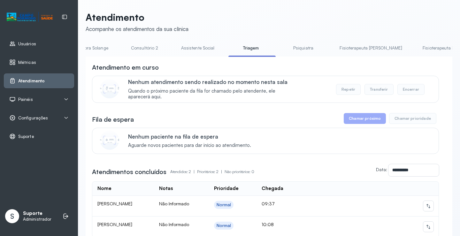
click at [281, 53] on link "Psiquiatra" at bounding box center [303, 48] width 45 height 11
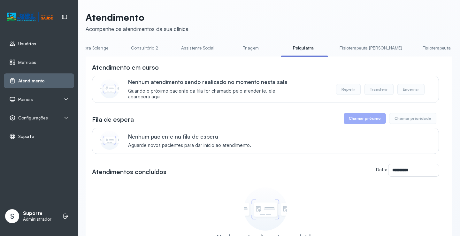
click at [228, 52] on link "Triagem" at bounding box center [250, 48] width 45 height 11
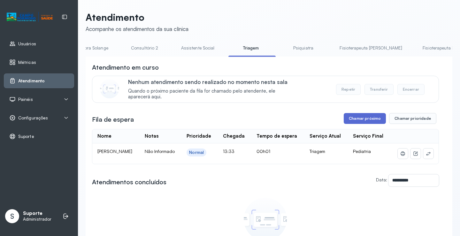
click at [369, 119] on button "Chamar próximo" at bounding box center [364, 118] width 42 height 11
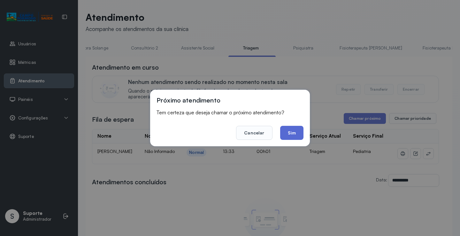
click at [287, 132] on button "Sim" at bounding box center [291, 133] width 23 height 14
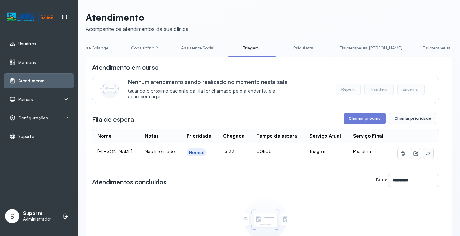
click at [426, 156] on icon at bounding box center [428, 153] width 5 height 5
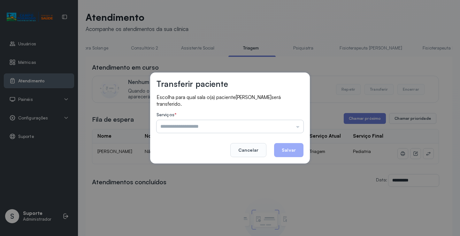
click at [200, 128] on input "text" at bounding box center [229, 126] width 147 height 13
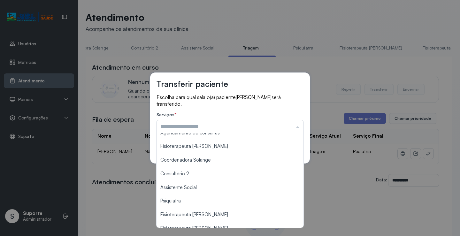
scroll to position [87, 0]
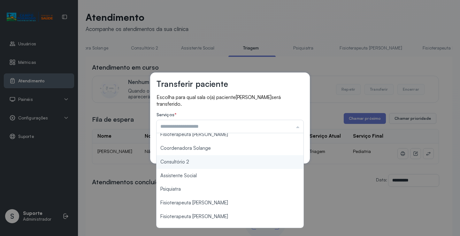
type input "**********"
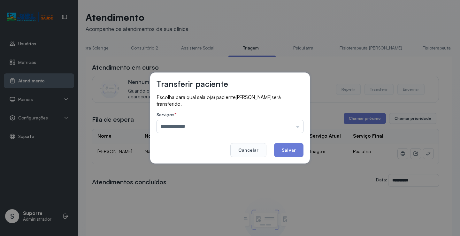
drag, startPoint x: 180, startPoint y: 161, endPoint x: 217, endPoint y: 159, distance: 36.8
click at [180, 162] on div "**********" at bounding box center [230, 117] width 160 height 91
click at [283, 153] on button "Salvar" at bounding box center [288, 150] width 29 height 14
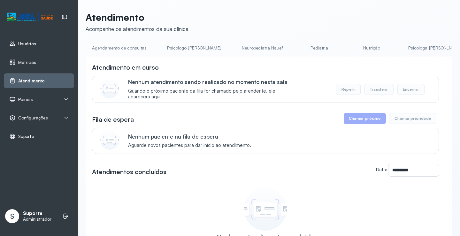
click at [297, 49] on link "Pediatria" at bounding box center [319, 48] width 45 height 11
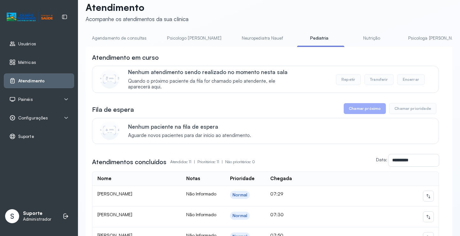
scroll to position [7, 0]
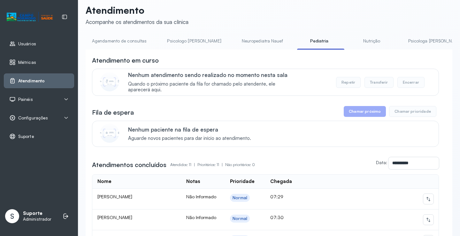
click at [402, 47] on li "Nutrição" at bounding box center [436, 43] width 69 height 14
click at [354, 43] on link "Nutrição" at bounding box center [371, 41] width 45 height 11
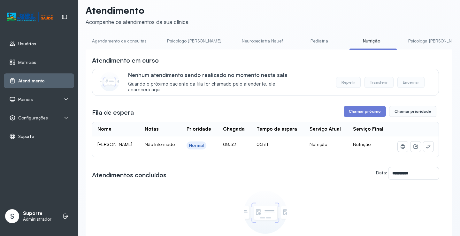
scroll to position [0, 316]
click at [416, 43] on link "Triagem" at bounding box center [438, 41] width 45 height 11
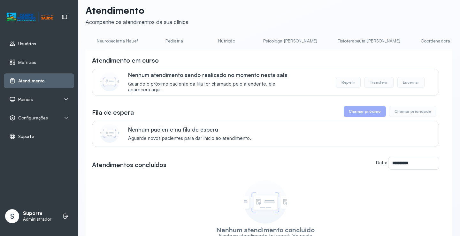
scroll to position [0, 143]
click at [154, 43] on link "Pediatria" at bounding box center [176, 41] width 45 height 11
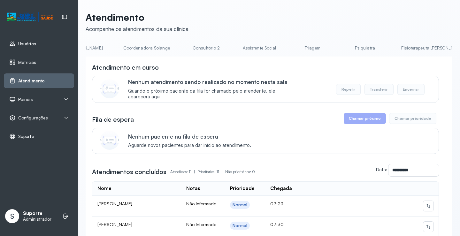
scroll to position [0, 438]
click at [294, 51] on link "Triagem" at bounding box center [316, 48] width 45 height 11
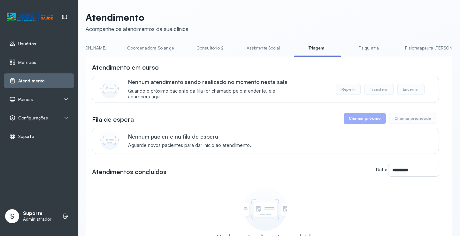
click at [188, 51] on link "Consultório 2" at bounding box center [210, 48] width 45 height 11
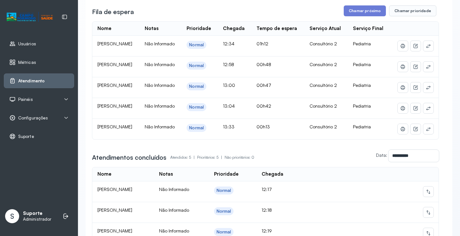
scroll to position [0, 0]
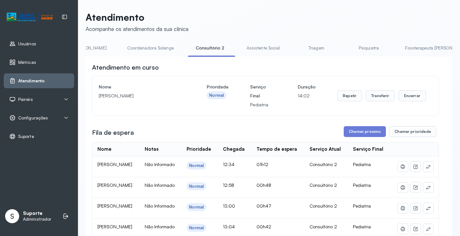
click at [294, 47] on link "Triagem" at bounding box center [316, 48] width 45 height 11
